Goal: Navigation & Orientation: Find specific page/section

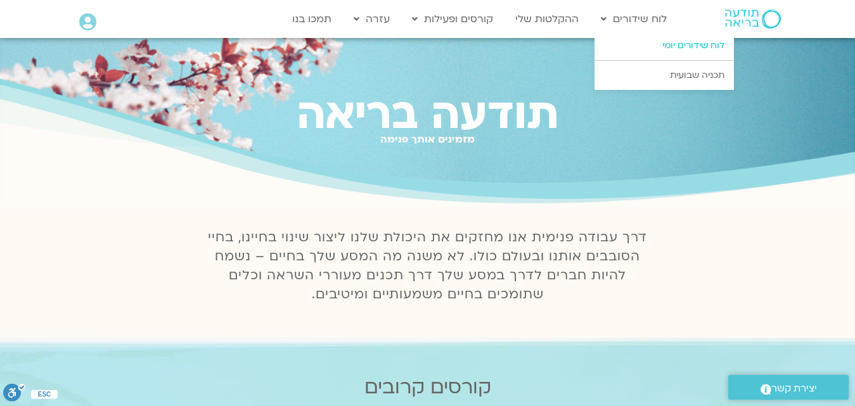
click at [684, 53] on link "לוח שידורים יומי" at bounding box center [663, 45] width 139 height 29
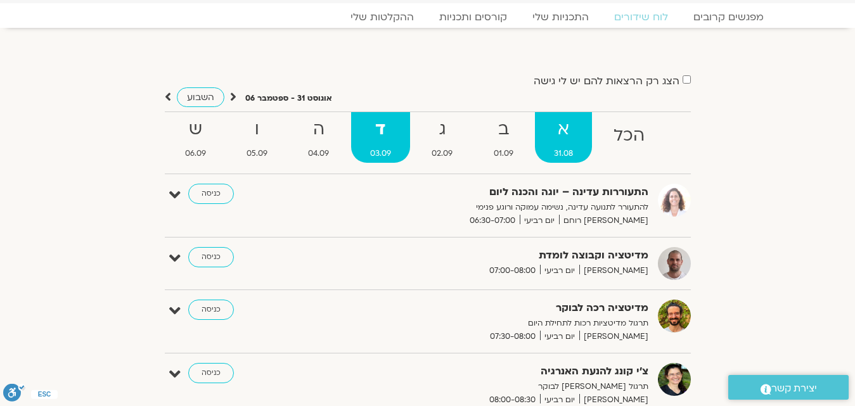
scroll to position [63, 0]
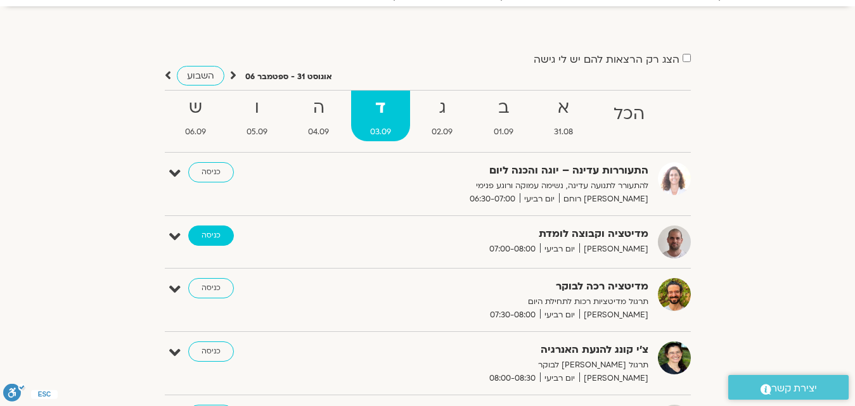
click at [207, 240] on link "כניסה" at bounding box center [211, 236] width 46 height 20
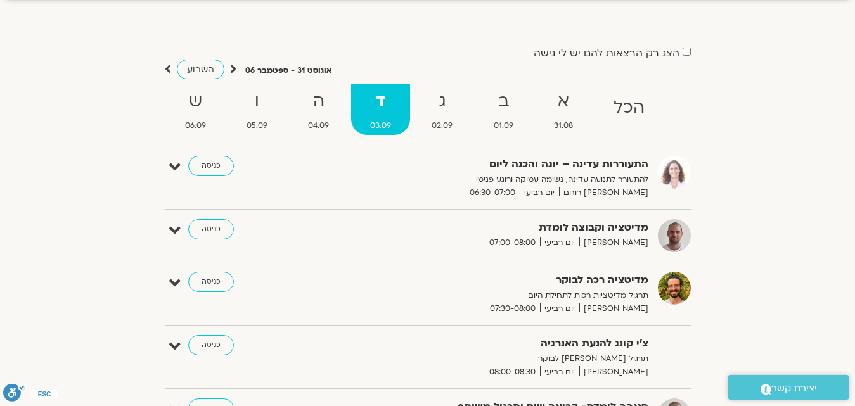
scroll to position [63, 0]
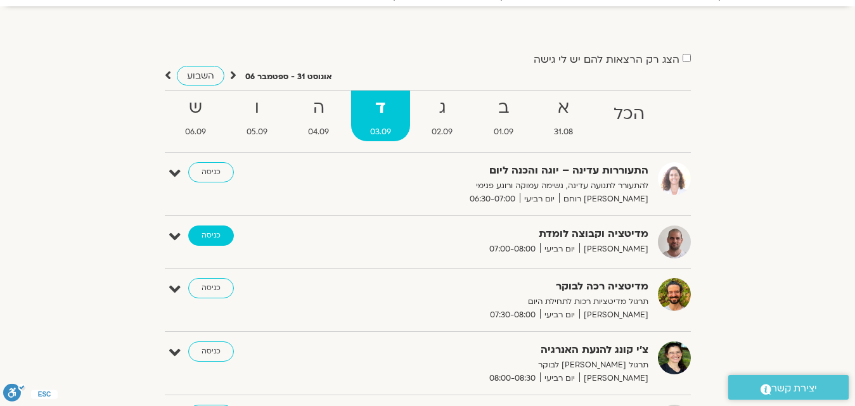
click at [207, 231] on link "כניסה" at bounding box center [211, 236] width 46 height 20
click at [208, 232] on link "כניסה" at bounding box center [211, 236] width 46 height 20
